Goal: Communication & Community: Answer question/provide support

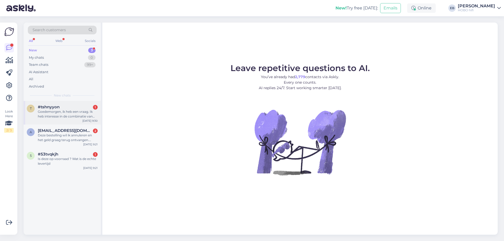
click at [85, 113] on div "Goedemorgen, ik heb een vraag. Ik heb interesse in de combinatie van NAD C3050 …" at bounding box center [68, 113] width 60 height 9
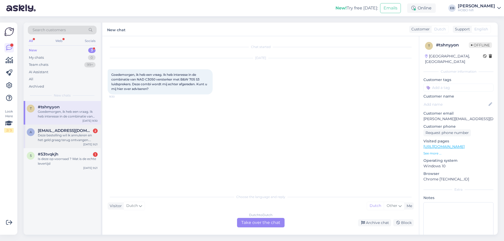
click at [61, 138] on div "Deze bestelling wil ik annuleren en het geld graag terug ontvangen. Reden… ik h…" at bounding box center [68, 137] width 60 height 9
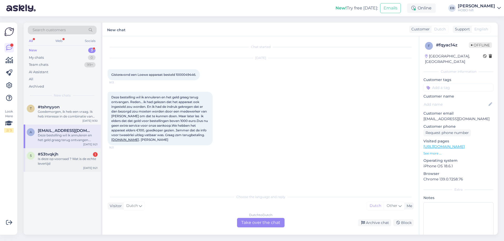
click at [61, 159] on div "Is deze op voorraad ? Wat is de echte levertijd" at bounding box center [68, 161] width 60 height 9
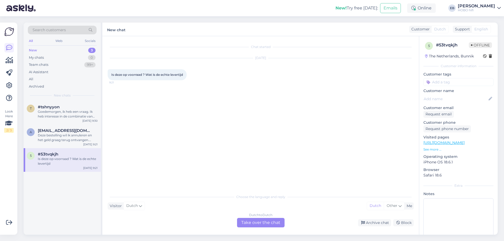
click at [431, 148] on p "See more ..." at bounding box center [458, 149] width 70 height 5
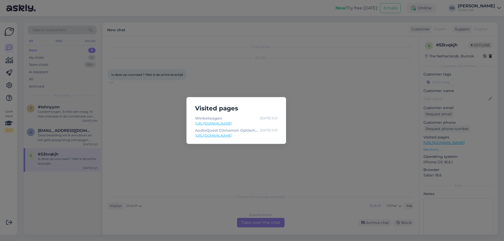
click at [296, 172] on div "Visited pages Winkelwagen [DATE] 9:21 [URL][DOMAIN_NAME] AudioQuest Cinnamon Op…" at bounding box center [252, 120] width 504 height 241
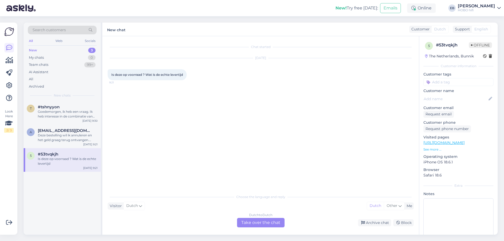
click at [431, 149] on p "See more ..." at bounding box center [458, 149] width 70 height 5
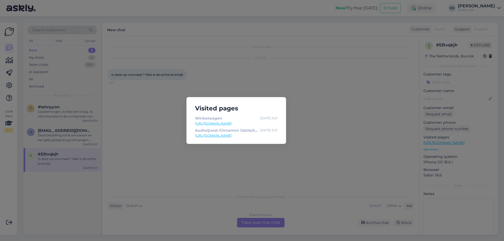
click at [259, 134] on link "[URL][DOMAIN_NAME]" at bounding box center [236, 135] width 82 height 5
click at [329, 124] on div "Visited pages Winkelwagen [DATE] 9:21 [URL][DOMAIN_NAME] AudioQuest Cinnamon Op…" at bounding box center [252, 120] width 504 height 241
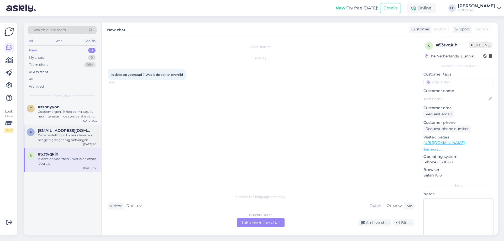
click at [54, 137] on div "Deze bestelling wil ik annuleren en het geld graag terug ontvangen. Reden… ik h…" at bounding box center [68, 137] width 60 height 9
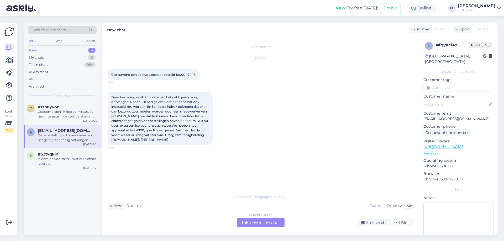
click at [74, 141] on div "Deze bestelling wil ik annuleren en het geld graag terug ontvangen. Reden… ik h…" at bounding box center [68, 137] width 60 height 9
click at [64, 158] on div "Is deze op voorraad ? Wat is de echte levertijd" at bounding box center [68, 161] width 60 height 9
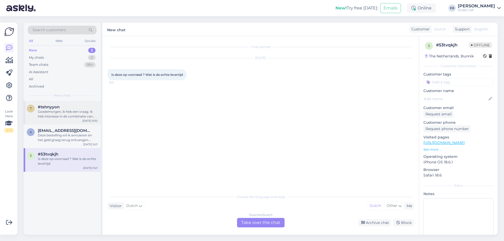
click at [51, 116] on div "Goedemorgen, ik heb een vraag. Ik heb interesse in de combinatie van NAD C3050 …" at bounding box center [68, 113] width 60 height 9
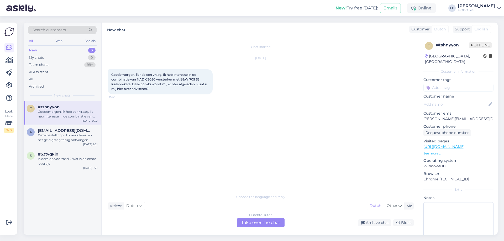
click at [254, 220] on div "Dutch to Dutch Take over the chat" at bounding box center [260, 222] width 47 height 9
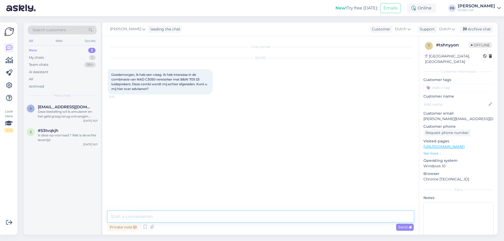
click at [229, 215] on textarea at bounding box center [261, 216] width 306 height 11
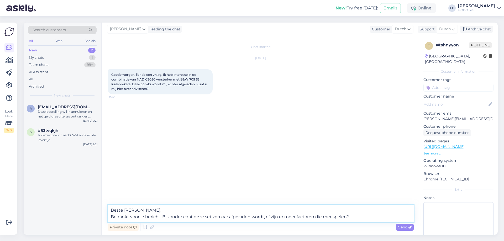
click at [186, 217] on textarea "Beste [PERSON_NAME], Bedankt voor je bericht. Bijzonder cdat deze set zomaar af…" at bounding box center [261, 213] width 306 height 17
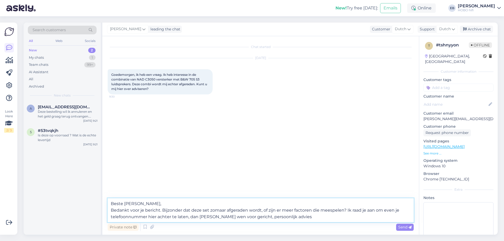
click at [222, 217] on textarea "Beste [PERSON_NAME], Bedankt voor je bericht. Bijzonder dat deze set zomaar afg…" at bounding box center [261, 210] width 306 height 24
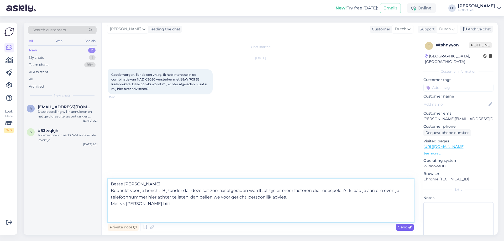
type textarea "Beste [PERSON_NAME], Bedankt voor je bericht. Bijzonder dat deze set zomaar afg…"
click at [399, 228] on span "Send" at bounding box center [404, 227] width 13 height 5
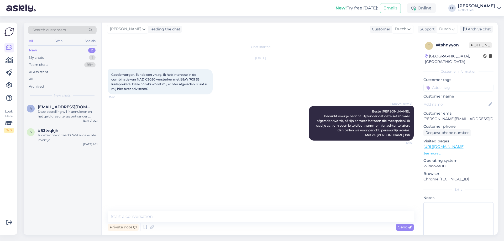
click at [448, 90] on input at bounding box center [458, 88] width 70 height 8
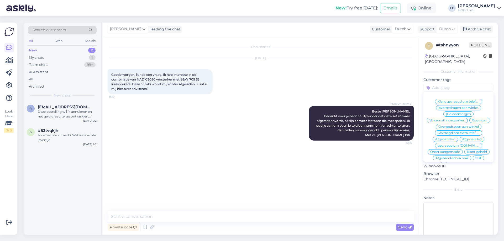
click at [450, 100] on span "Klant gevraagd om telefoonnummer" at bounding box center [458, 101] width 42 height 3
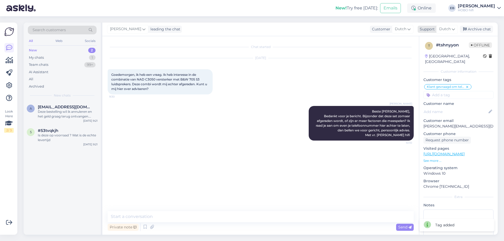
click at [465, 29] on icon at bounding box center [465, 30] width 4 height 4
click at [75, 115] on div "Deze bestelling wil ik annuleren en het geld graag terug ontvangen. Reden… ik h…" at bounding box center [68, 113] width 60 height 9
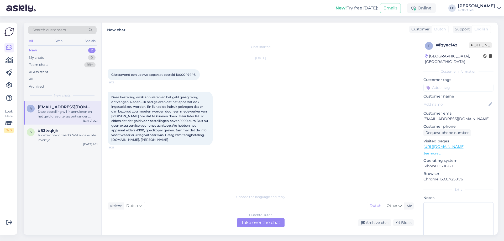
click at [451, 88] on input at bounding box center [458, 88] width 70 height 8
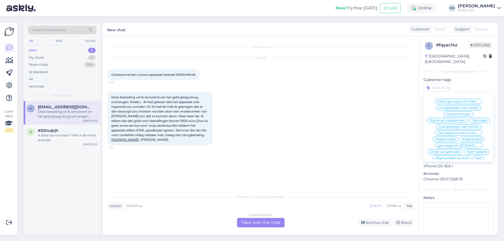
click at [472, 122] on span "Opvolgen" at bounding box center [479, 120] width 15 height 3
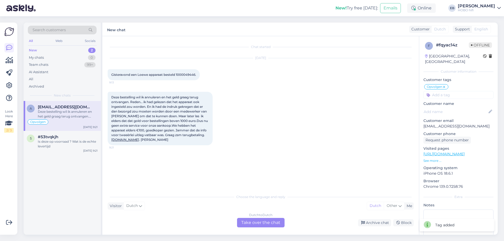
click at [443, 97] on input at bounding box center [458, 95] width 70 height 8
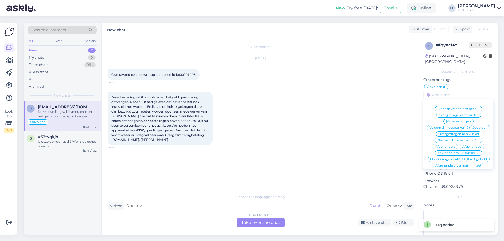
click at [442, 148] on span "Afgehandeld" at bounding box center [445, 146] width 20 height 3
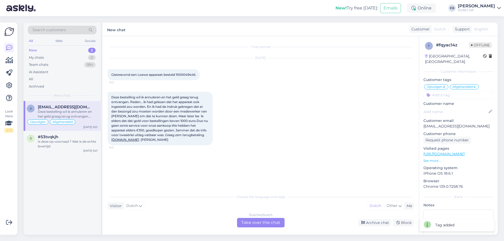
click at [86, 113] on div "Deze bestelling wil ik annuleren en het geld graag terug ontvangen. Reden… ik h…" at bounding box center [68, 113] width 60 height 9
click at [475, 87] on icon at bounding box center [474, 87] width 3 height 4
click at [260, 224] on div "Dutch to Dutch Take over the chat" at bounding box center [260, 222] width 47 height 9
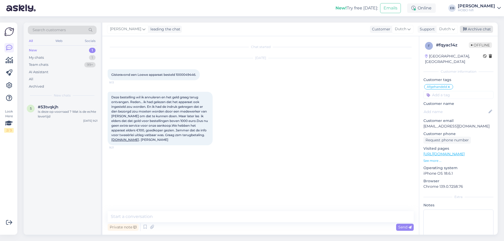
click at [473, 27] on div "Archive chat" at bounding box center [475, 29] width 33 height 7
click at [57, 113] on div "Is deze op voorraad ? Wat is de echte levertijd" at bounding box center [68, 113] width 60 height 9
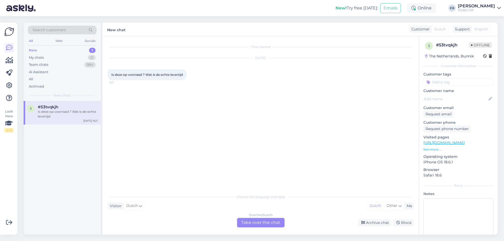
click at [371, 62] on div "[DATE] Is deze op voorraad ? Wat is de echte levertijd 9:21" at bounding box center [261, 69] width 306 height 34
click at [435, 149] on p "See more ..." at bounding box center [458, 149] width 70 height 5
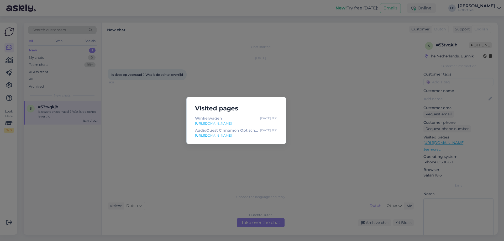
click at [257, 136] on link "[URL][DOMAIN_NAME]" at bounding box center [236, 135] width 82 height 5
click at [235, 76] on div "Visited pages Winkelwagen [DATE] 9:21 [URL][DOMAIN_NAME] AudioQuest Cinnamon Op…" at bounding box center [252, 120] width 504 height 241
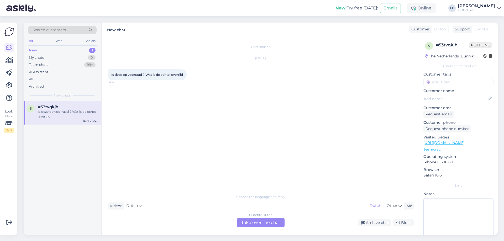
click at [259, 223] on div "Dutch to Dutch Take over the chat" at bounding box center [260, 222] width 47 height 9
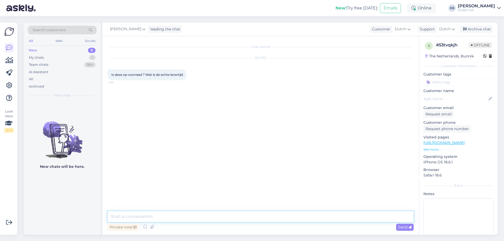
click at [189, 219] on textarea at bounding box center [261, 216] width 306 height 11
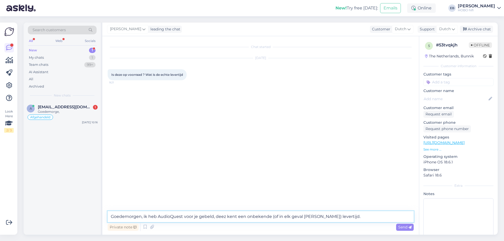
click at [221, 217] on textarea "Goedemorgen, ik heb AudioQuest voor je gebeld, deez kent een onbekende (of in e…" at bounding box center [261, 216] width 306 height 11
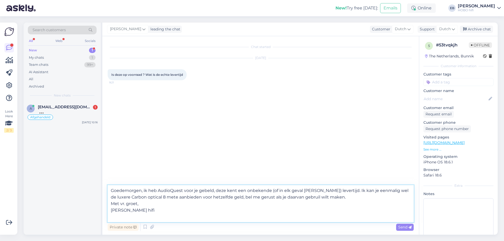
click at [300, 198] on textarea "Goedemorgen, ik heb AudioQuest voor je gebeld, deze kent een onbekende (of in e…" at bounding box center [261, 203] width 306 height 37
type textarea "Goedemorgen, ik heb AudioQuest voor je gebeld, deze kent een onbekende (of in e…"
click at [407, 226] on span "Send" at bounding box center [404, 227] width 13 height 5
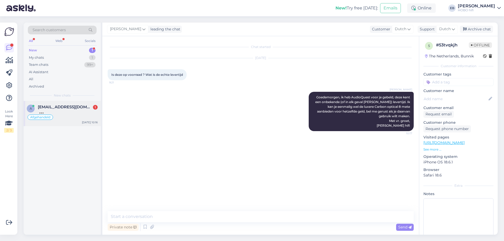
click at [78, 113] on div at bounding box center [68, 111] width 60 height 5
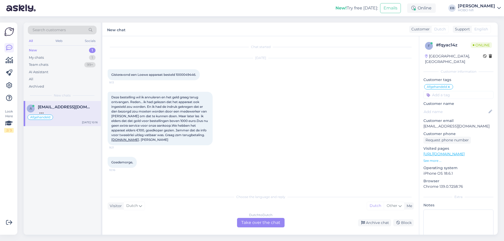
click at [263, 218] on div "Dutch to Dutch Take over the chat" at bounding box center [260, 222] width 47 height 9
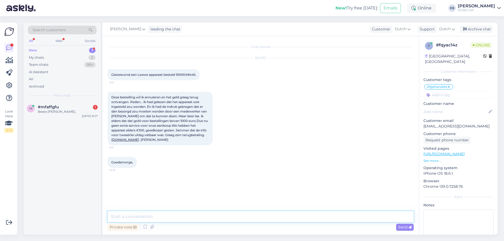
click at [199, 218] on textarea at bounding box center [261, 216] width 306 height 11
type textarea "Goedemorgen"
click at [70, 107] on div "#mfaffgfu 1" at bounding box center [68, 107] width 60 height 5
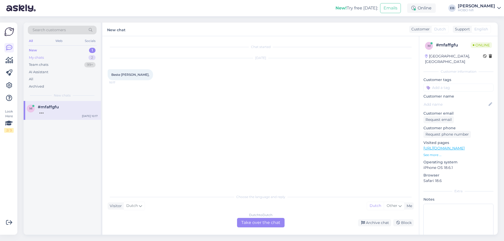
click at [51, 56] on div "My chats 2" at bounding box center [62, 57] width 69 height 7
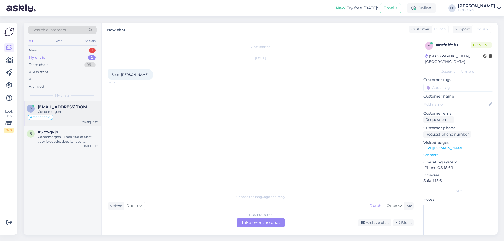
click at [68, 113] on div "Goedemorgen" at bounding box center [68, 111] width 60 height 5
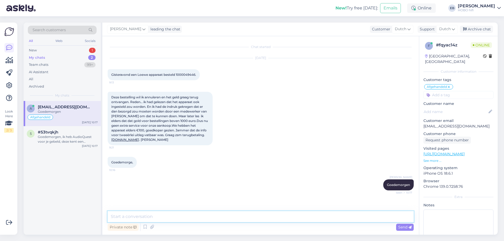
click at [185, 217] on textarea at bounding box center [261, 216] width 306 height 11
type textarea "Daar bent u weer."
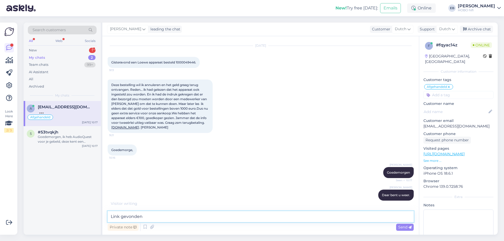
type textarea "Link gevonden?"
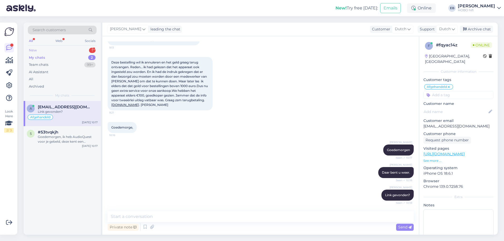
click at [47, 51] on div "New 1" at bounding box center [62, 50] width 69 height 7
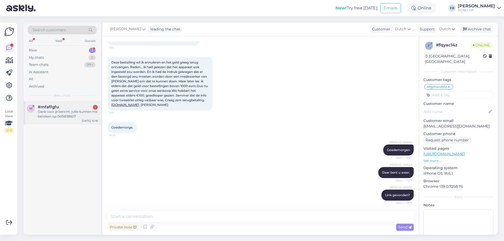
click at [55, 107] on span "#mfaffgfu" at bounding box center [48, 107] width 21 height 5
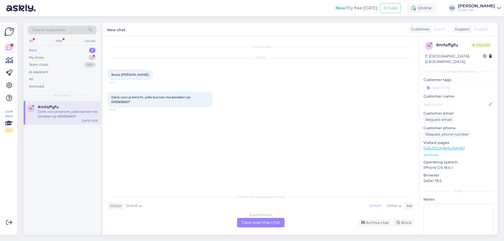
click at [265, 221] on div "Dutch to Dutch Take over the chat" at bounding box center [260, 222] width 47 height 9
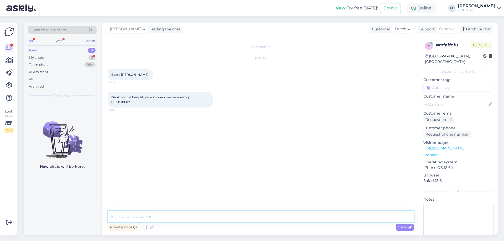
click at [229, 216] on textarea at bounding box center [261, 216] width 306 height 11
type textarea "Goedemorgen, ik bel je straks terug, dank je.,"
click at [51, 57] on div "My chats 3" at bounding box center [62, 57] width 69 height 7
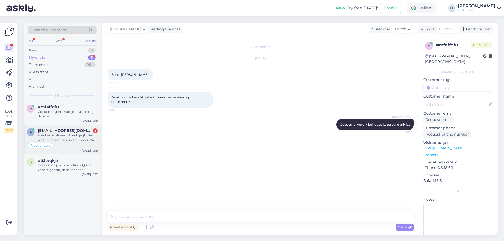
click at [63, 136] on div "Hier ben ik alweer. U had gelijk. Het was een ander productnummer.Maar we hebbe…" at bounding box center [68, 137] width 60 height 9
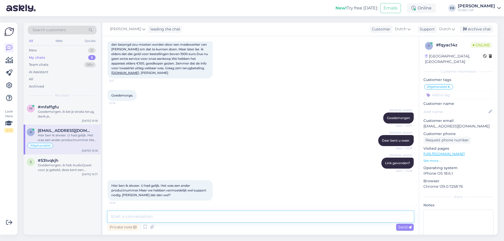
click at [126, 218] on textarea at bounding box center [261, 216] width 306 height 11
type textarea "Zeker, wat zou u wensen qua support?"
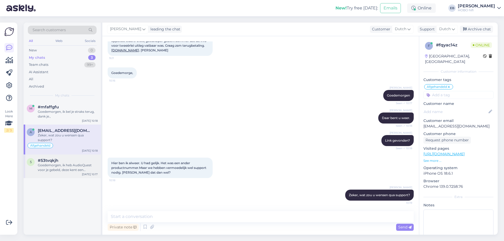
click at [81, 167] on div "Goedemorgen, ik heb AudioQuest voor je gebeld, deze kent een onbekende (of in e…" at bounding box center [68, 167] width 60 height 9
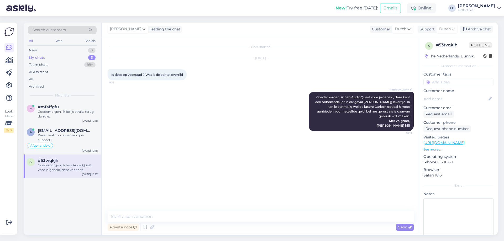
click at [440, 85] on input at bounding box center [458, 82] width 70 height 8
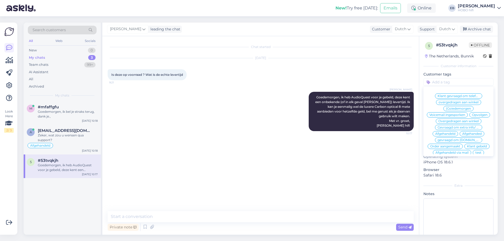
scroll to position [25, 0]
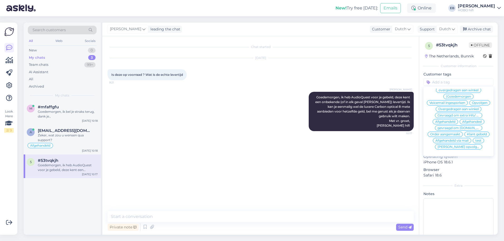
click at [449, 126] on span "gevraagd om [DOMAIN_NAME]." at bounding box center [458, 127] width 42 height 3
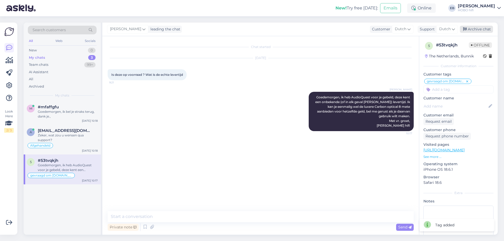
click at [476, 30] on div "Archive chat" at bounding box center [475, 29] width 33 height 7
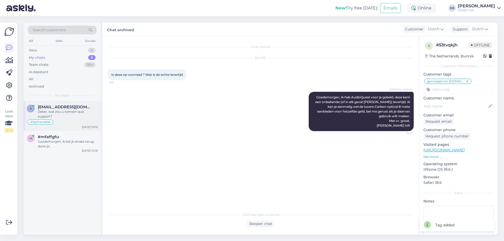
click at [74, 116] on div "Zeker, wat zou u wensen qua support?" at bounding box center [68, 113] width 60 height 9
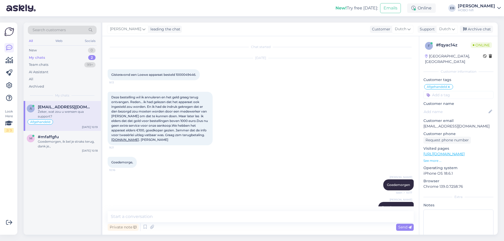
scroll to position [89, 0]
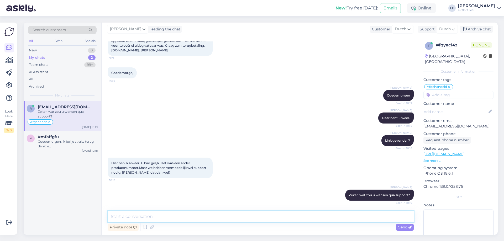
click at [122, 218] on textarea at bounding box center [261, 216] width 306 height 11
click at [215, 219] on textarea "Een handleiding wordt sowieso meegeleverd" at bounding box center [261, 216] width 306 height 11
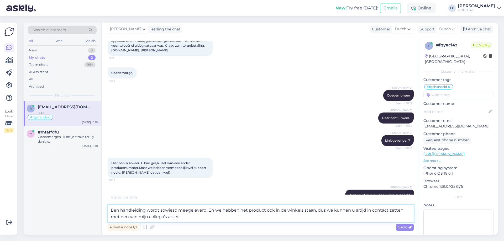
scroll to position [123, 0]
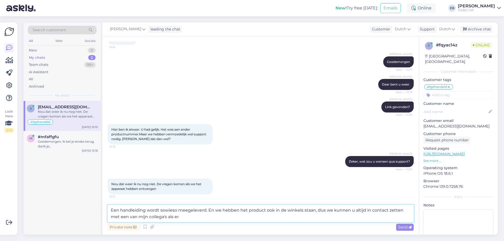
click at [179, 216] on textarea "Een handleiding wordt sowieso meegeleverd. En we hebben het product ook in de w…" at bounding box center [261, 213] width 306 height 17
type textarea "Een handleiding wordt sowieso meegeleverd. En we hebben het product ook in de w…"
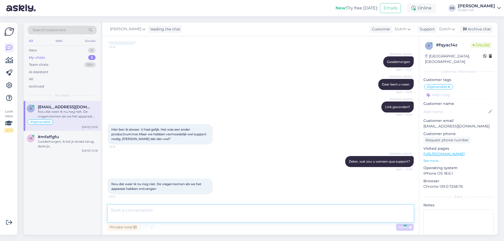
scroll to position [153, 0]
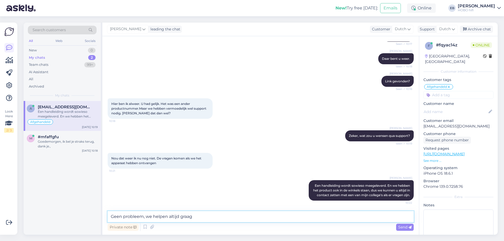
type textarea "Geen probleem, we helpen altijd graag."
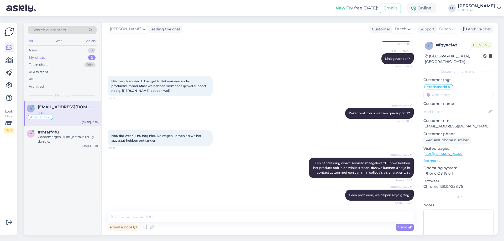
click at [233, 120] on div "[PERSON_NAME], wat zou u wensen qua support? Seen ✓ 10:19" at bounding box center [261, 113] width 306 height 23
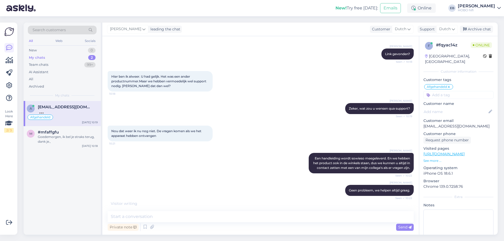
scroll to position [208, 0]
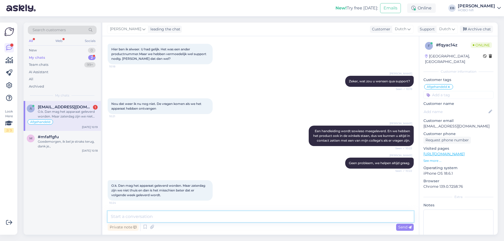
click at [168, 218] on textarea at bounding box center [261, 216] width 306 height 11
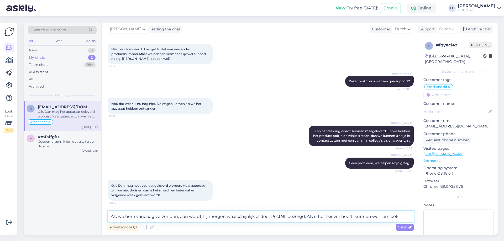
scroll to position [213, 0]
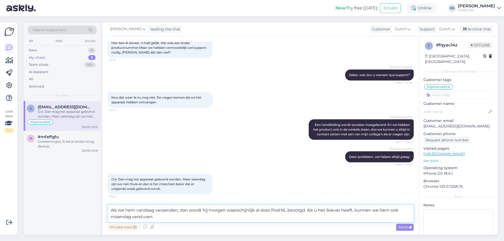
drag, startPoint x: 330, startPoint y: 210, endPoint x: 329, endPoint y: 214, distance: 4.2
click at [330, 210] on textarea "Als we hem vandaag verzenden, dan wordt hij morgen waarschijnlijk al door PostN…" at bounding box center [261, 213] width 306 height 17
click at [241, 209] on textarea "Als we hem vandaag verzenden, dan wordt hij morgen waarschijnlijk al door PostN…" at bounding box center [261, 213] width 306 height 17
type textarea "Als we hem vandaag verzenden, dan wordt hij normaliter morgen al door PostNL be…"
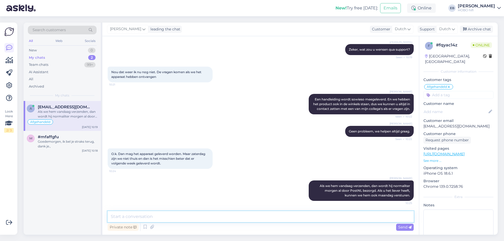
scroll to position [240, 0]
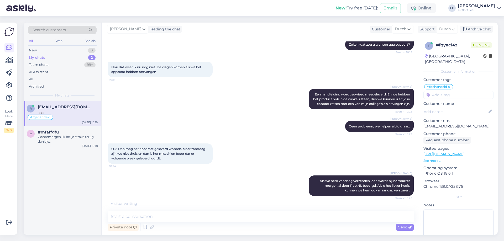
click at [405, 68] on div "Nou dat weer ik nu nog niet. De vragen komen als we het apparaat hebben ontvang…" at bounding box center [261, 69] width 306 height 27
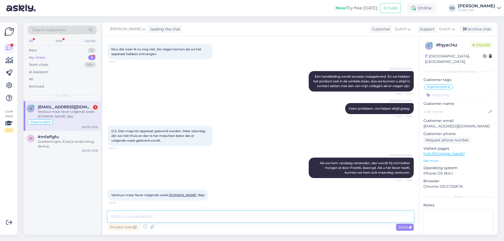
click at [141, 220] on textarea at bounding box center [261, 216] width 306 height 11
type textarea "Komt in orde, Bep. Alvast veel plezier ermee gewenst!"
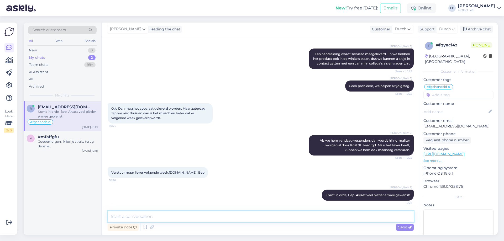
click at [141, 219] on textarea at bounding box center [261, 216] width 306 height 11
type textarea "Met vr. [PERSON_NAME]"
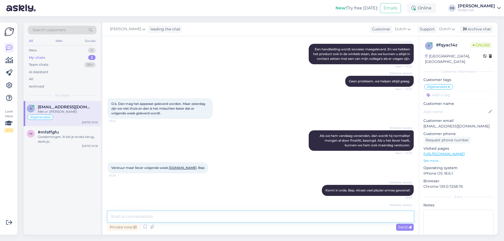
scroll to position [308, 0]
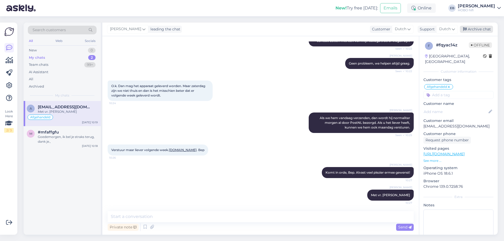
click at [472, 31] on div "Archive chat" at bounding box center [475, 29] width 33 height 7
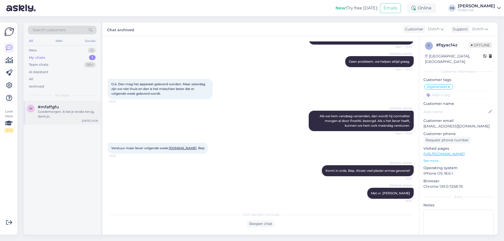
click at [78, 117] on div "Goedemorgen, ik bel je straks terug, dank je.," at bounding box center [68, 113] width 60 height 9
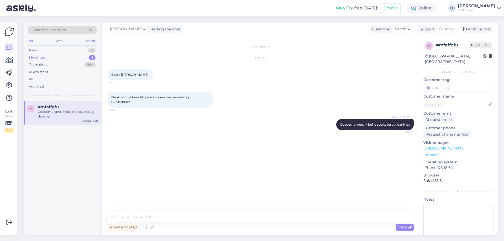
click at [329, 155] on div "Chat started [DATE] Beste [PERSON_NAME], 10:17 Dank voor je bericht, jullie kun…" at bounding box center [263, 123] width 311 height 165
click at [41, 71] on div "AI Assistant" at bounding box center [38, 71] width 19 height 5
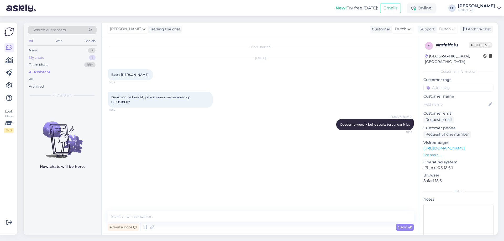
click at [41, 58] on div "My chats" at bounding box center [36, 57] width 15 height 5
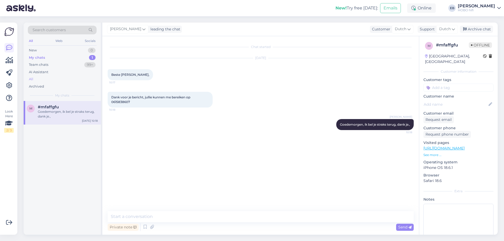
click at [48, 79] on div "All" at bounding box center [62, 79] width 69 height 7
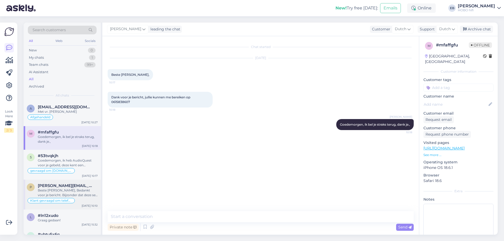
click at [82, 189] on div "Beste [PERSON_NAME], Bedankt voor je bericht. Bijzonder dat deze set zomaar afg…" at bounding box center [68, 192] width 60 height 9
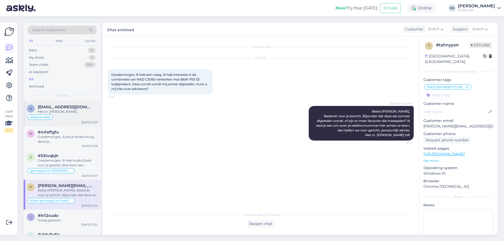
click at [62, 119] on div "Afgehandeld" at bounding box center [62, 117] width 71 height 6
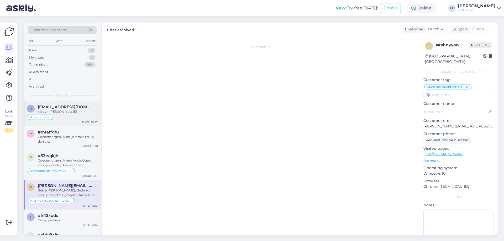
scroll to position [309, 0]
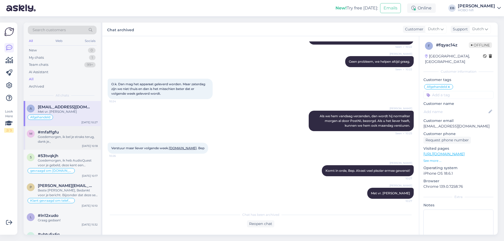
click at [61, 135] on div "Goedemorgen, ik bel je straks terug, dank je.," at bounding box center [68, 139] width 60 height 9
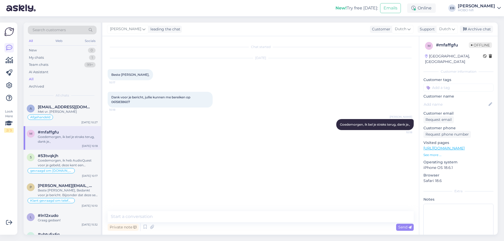
scroll to position [0, 0]
click at [430, 5] on div "Online" at bounding box center [421, 7] width 29 height 9
click at [431, 29] on button "1 hour" at bounding box center [423, 28] width 15 height 6
